Goal: Information Seeking & Learning: Learn about a topic

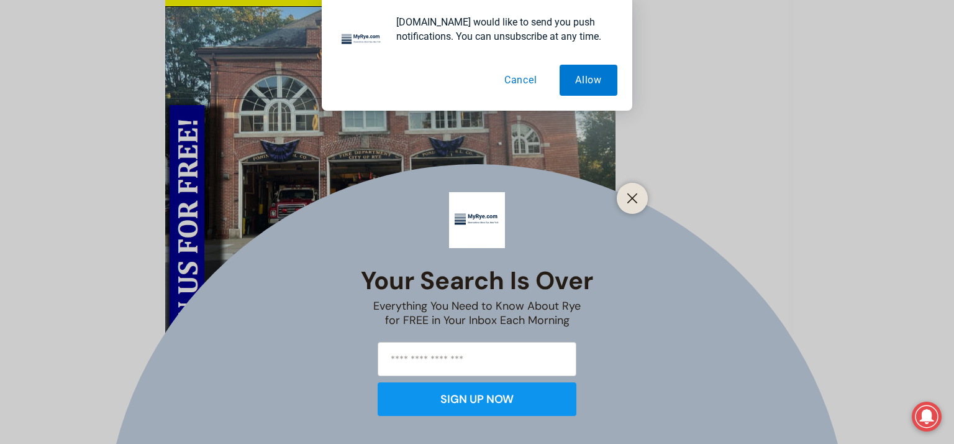
scroll to position [583, 0]
click at [631, 197] on line "Close" at bounding box center [632, 198] width 9 height 9
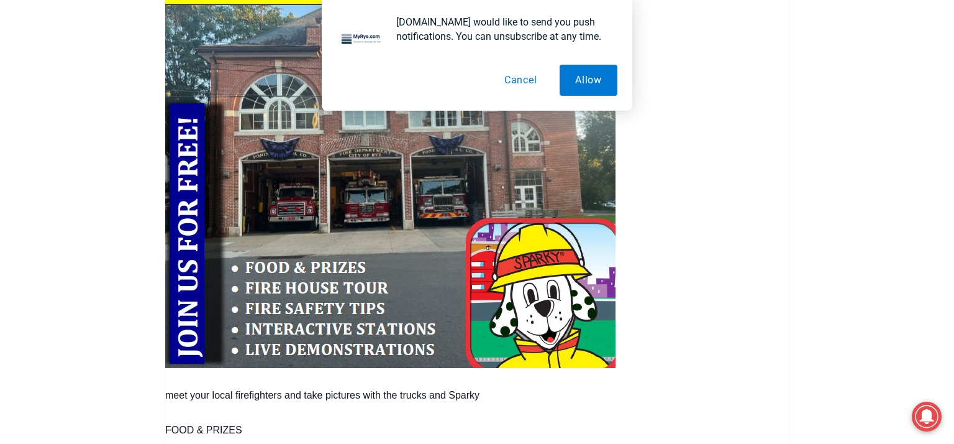
click at [527, 77] on button "Cancel" at bounding box center [521, 80] width 64 height 31
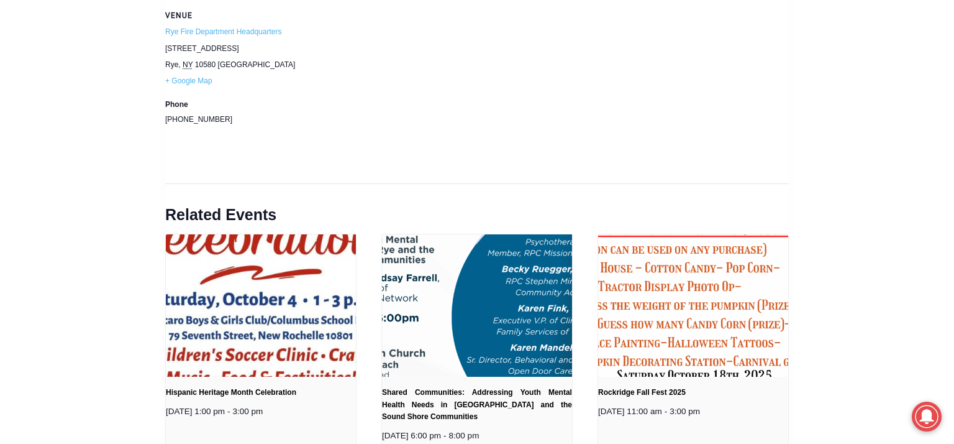
scroll to position [1535, 0]
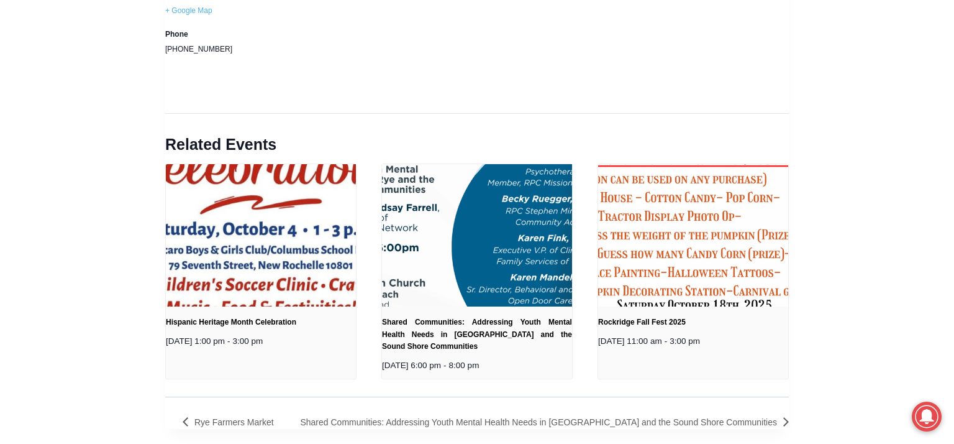
click at [672, 220] on img at bounding box center [693, 235] width 380 height 380
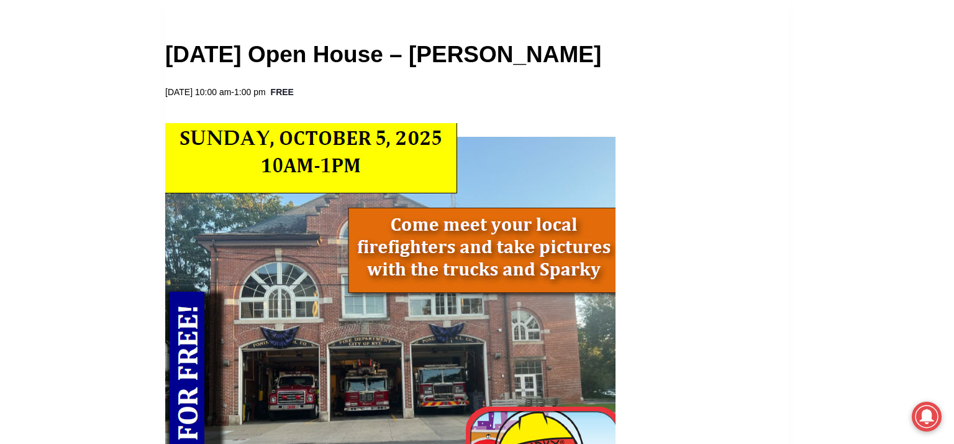
scroll to position [388, 0]
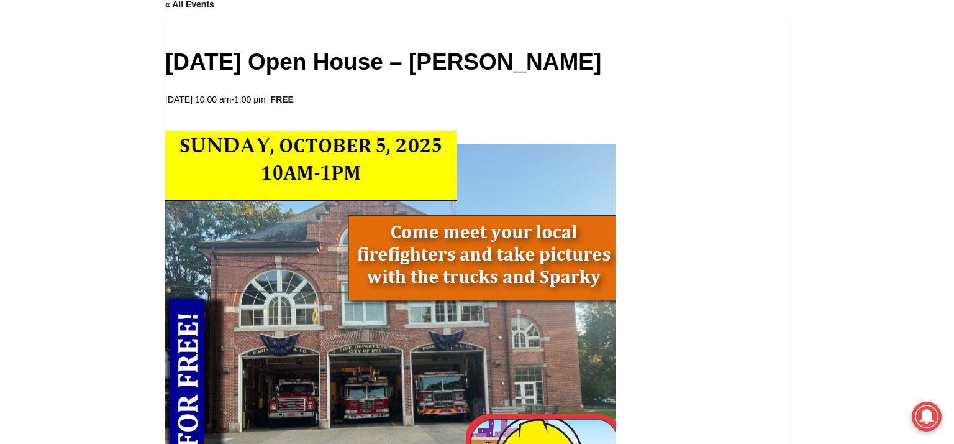
click at [368, 173] on img at bounding box center [390, 346] width 450 height 433
click at [445, 253] on img at bounding box center [390, 346] width 450 height 433
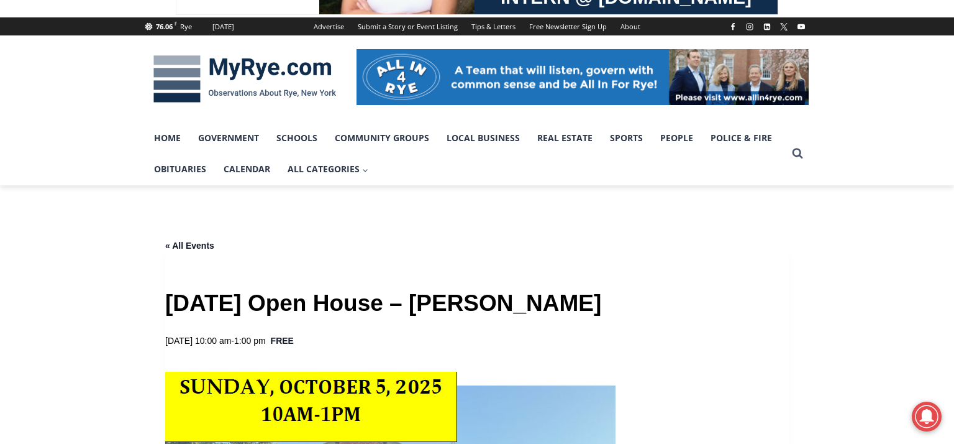
scroll to position [0, 0]
